Goal: Information Seeking & Learning: Learn about a topic

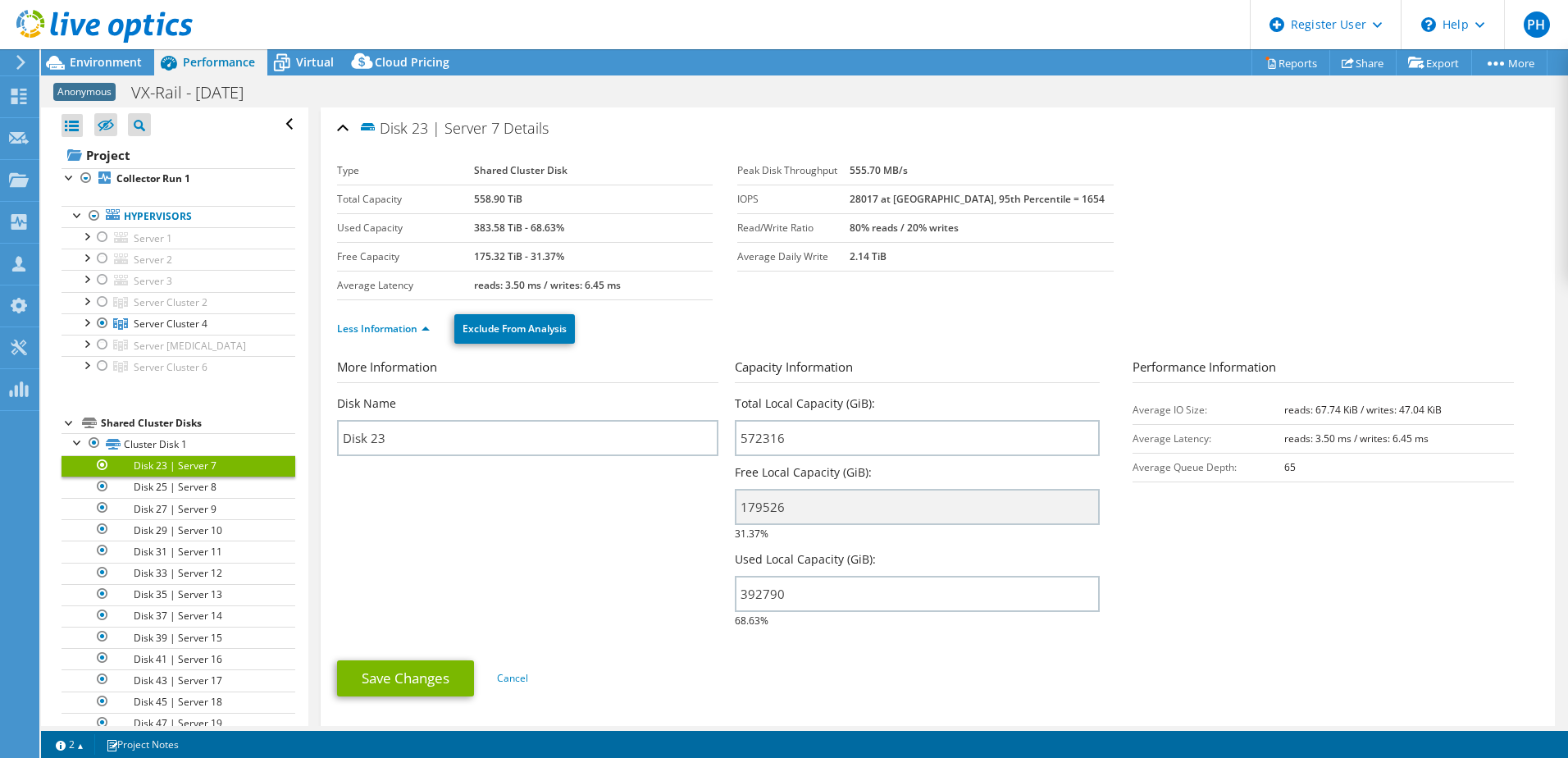
select select "USD"
click at [171, 309] on span "Server Cluster 4" at bounding box center [170, 302] width 74 height 14
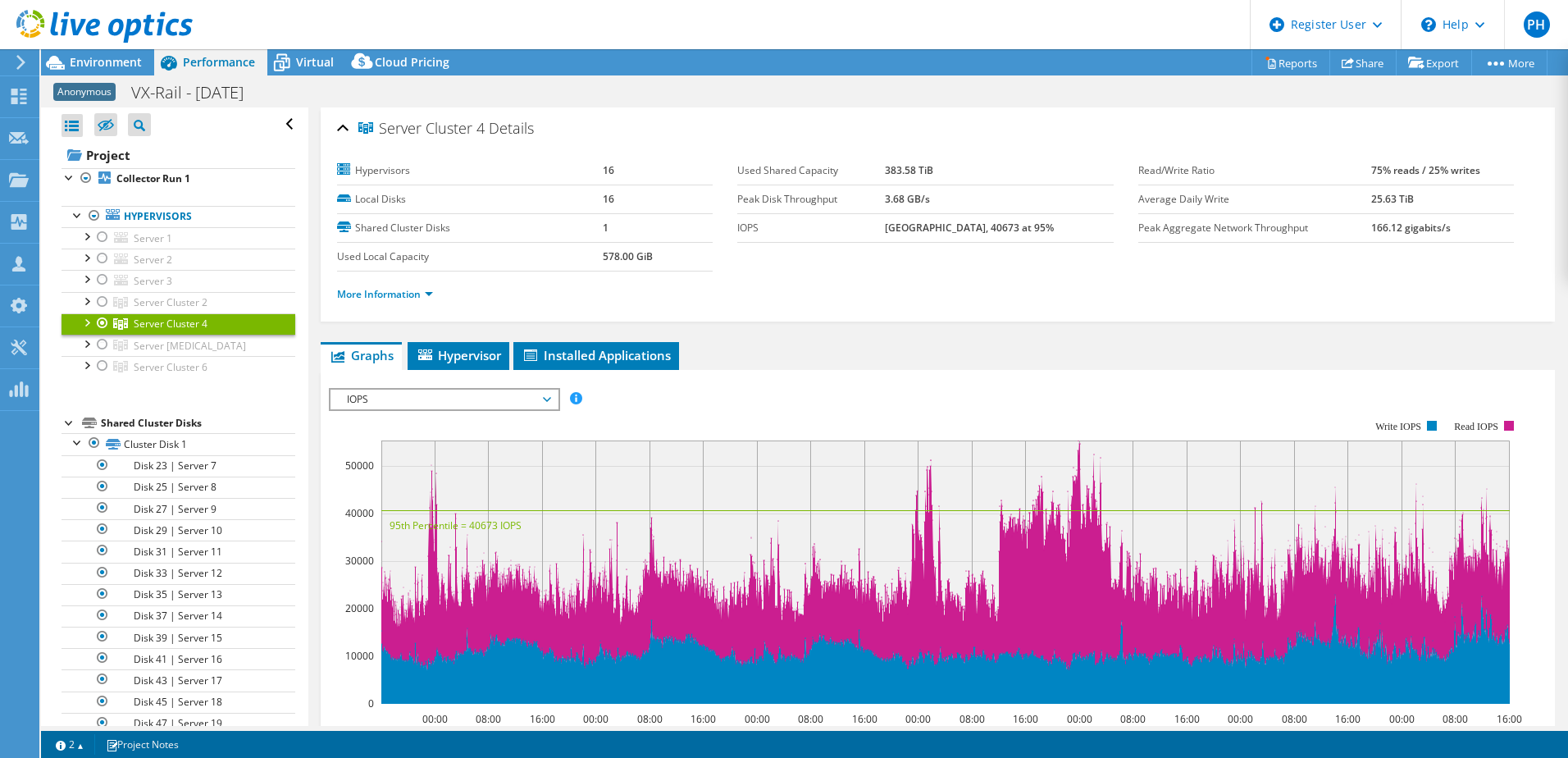
click at [815, 169] on label "Used Shared Capacity" at bounding box center [812, 171] width 148 height 16
drag, startPoint x: 815, startPoint y: 169, endPoint x: 907, endPoint y: 175, distance: 92.2
click at [907, 175] on b "383.58 TiB" at bounding box center [909, 171] width 48 height 14
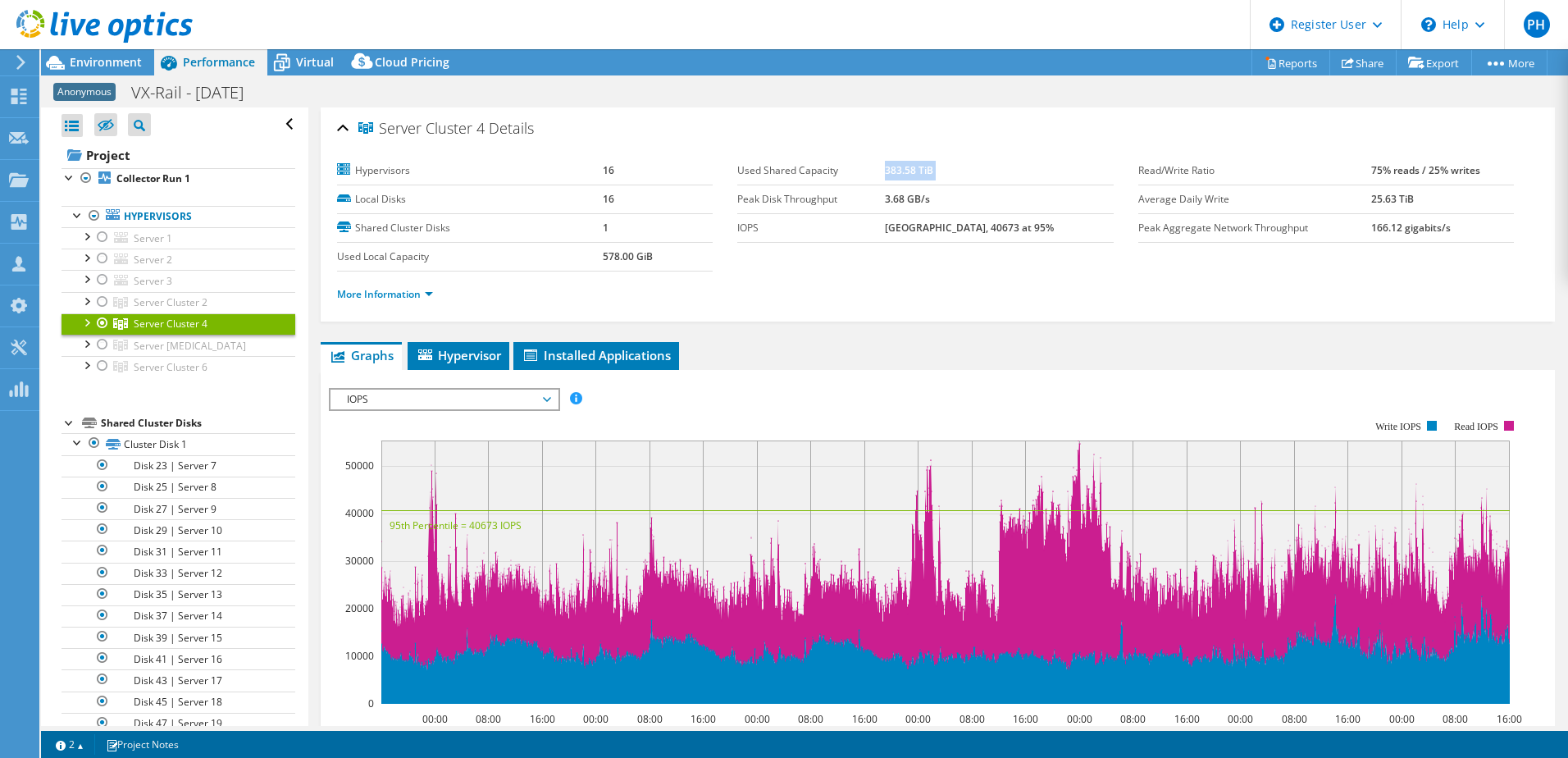
click at [907, 175] on b "383.58 TiB" at bounding box center [909, 171] width 48 height 14
drag, startPoint x: 598, startPoint y: 260, endPoint x: 687, endPoint y: 260, distance: 89.0
click at [687, 260] on tr "Used Local Capacity 578.00 GiB" at bounding box center [524, 256] width 376 height 28
click at [669, 254] on td "578.00 GiB" at bounding box center [658, 256] width 110 height 28
click at [1174, 243] on section "Hypervisors 16 Local Disks 16 Shared Cluster Disks 1 Used Local Capacity 578.00…" at bounding box center [938, 236] width 1202 height 161
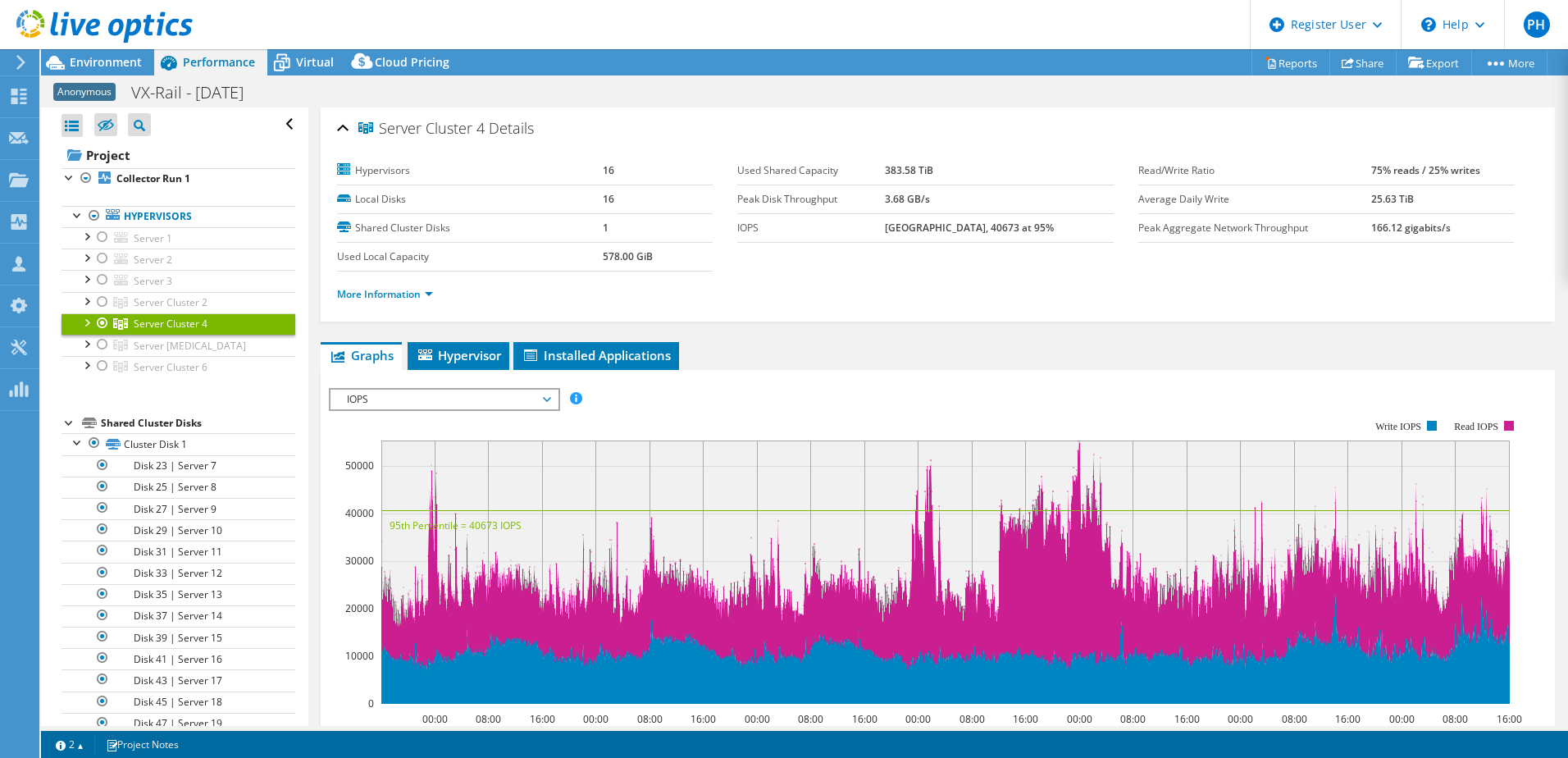
click at [744, 325] on div "Server Cluster 4 Details Hypervisors 16 Local Disks 16 Shared Cluster Disks 1 U…" at bounding box center [938, 584] width 1259 height 953
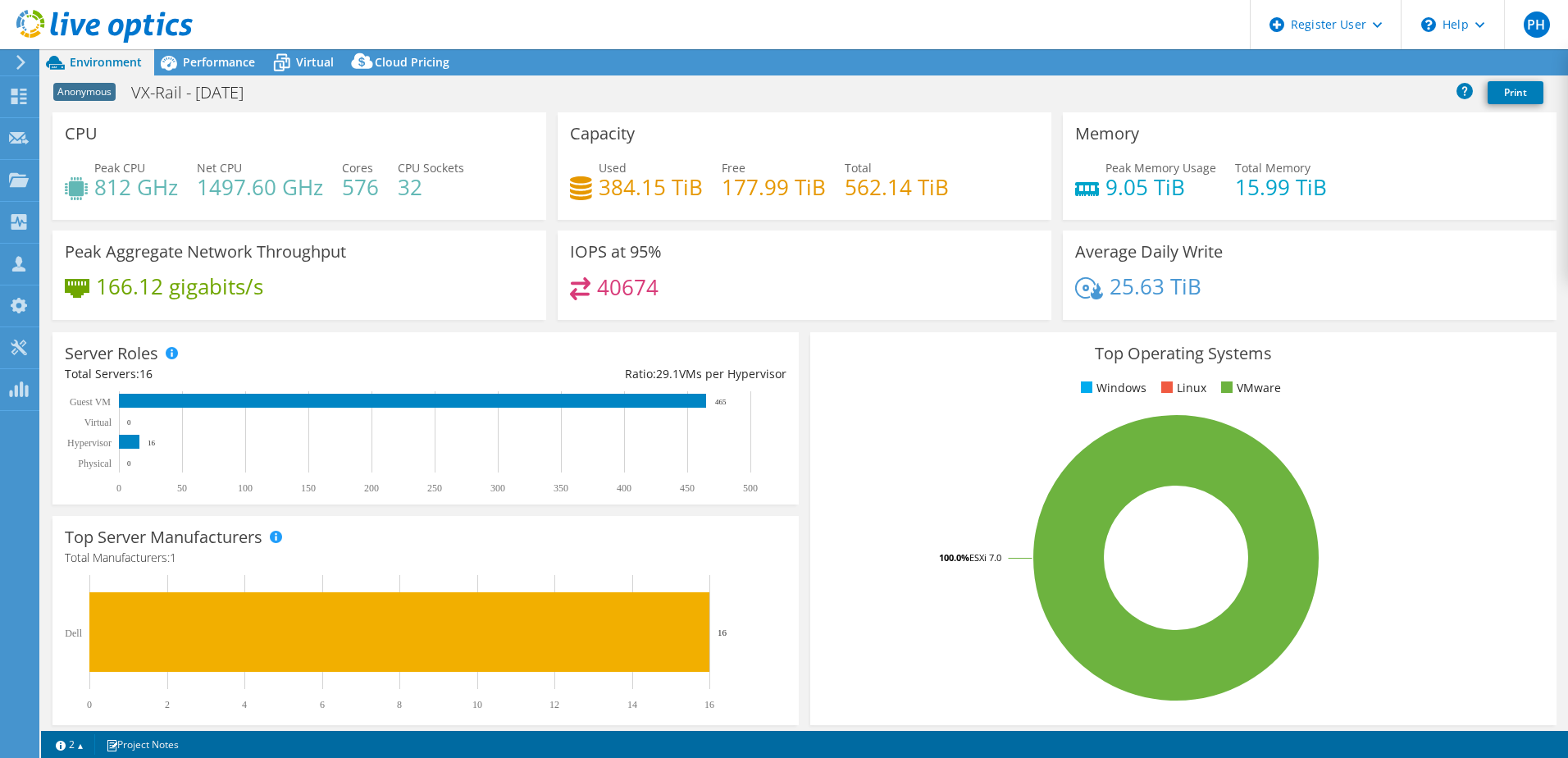
select select "USD"
